Goal: Check status: Check status

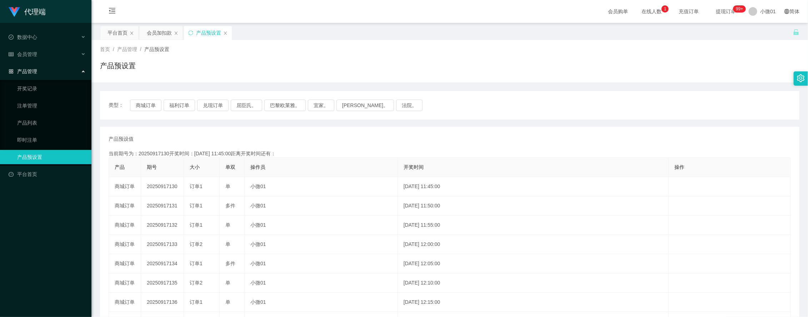
click at [164, 185] on td "20250917130" at bounding box center [162, 186] width 43 height 19
copy td "20250917130"
click at [139, 108] on button "商城订单" at bounding box center [145, 105] width 31 height 11
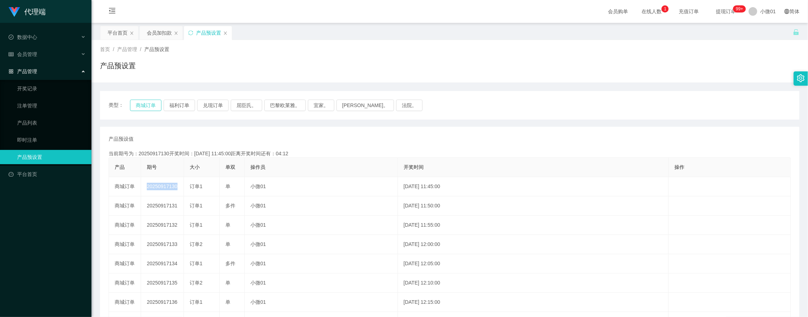
click at [139, 108] on button "商城订单" at bounding box center [145, 105] width 31 height 11
